Goal: Register for event/course

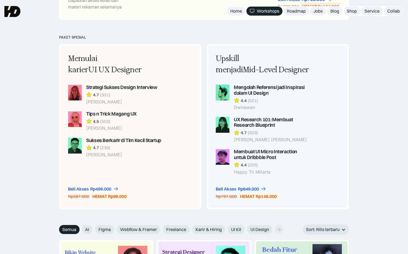
scroll to position [418, 0]
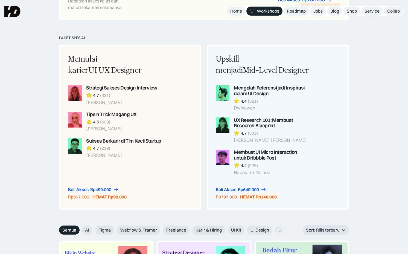
click at [359, 91] on div "PAKET SPESIAL Memulai karier UI UX Designer Strategi Sukses Design Interview 4.…" at bounding box center [204, 130] width 408 height 189
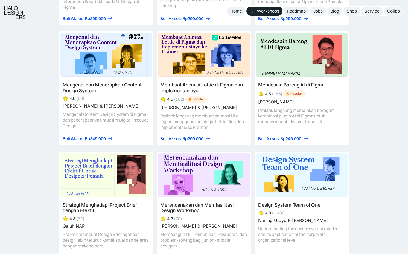
scroll to position [1609, 0]
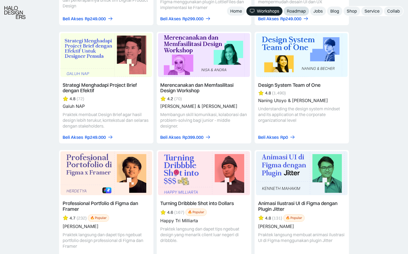
click at [292, 11] on div "Roadmap" at bounding box center [296, 11] width 19 height 6
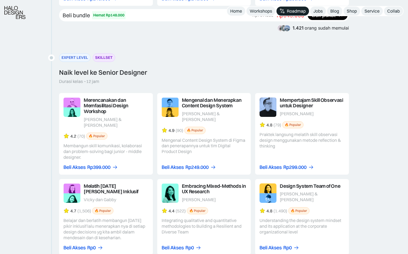
scroll to position [856, 0]
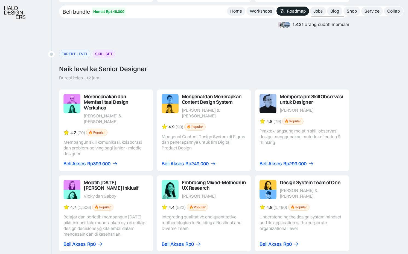
click at [117, 100] on link at bounding box center [106, 130] width 94 height 82
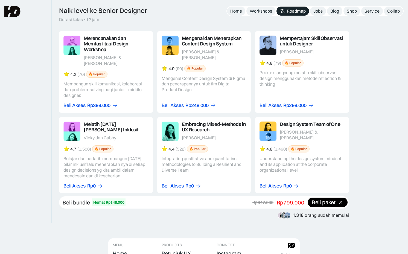
scroll to position [913, 0]
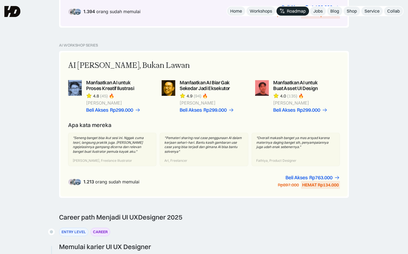
scroll to position [349, 0]
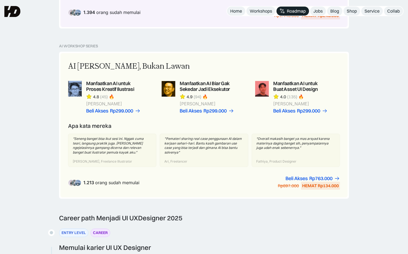
click at [381, 69] on div "AI Workshop Series AI Adalah Teman, Bukan Lawan Manfaatkan AI untuk Proses Krea…" at bounding box center [204, 129] width 408 height 170
